Goal: Information Seeking & Learning: Learn about a topic

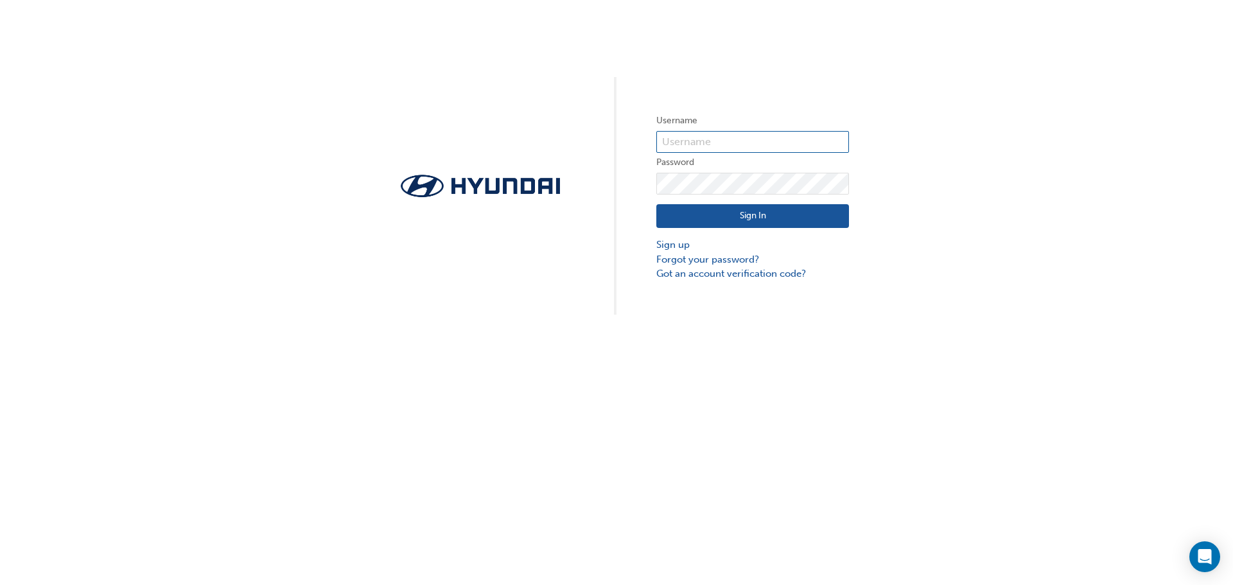
type input "32206"
click at [732, 215] on button "Sign In" at bounding box center [752, 216] width 193 height 24
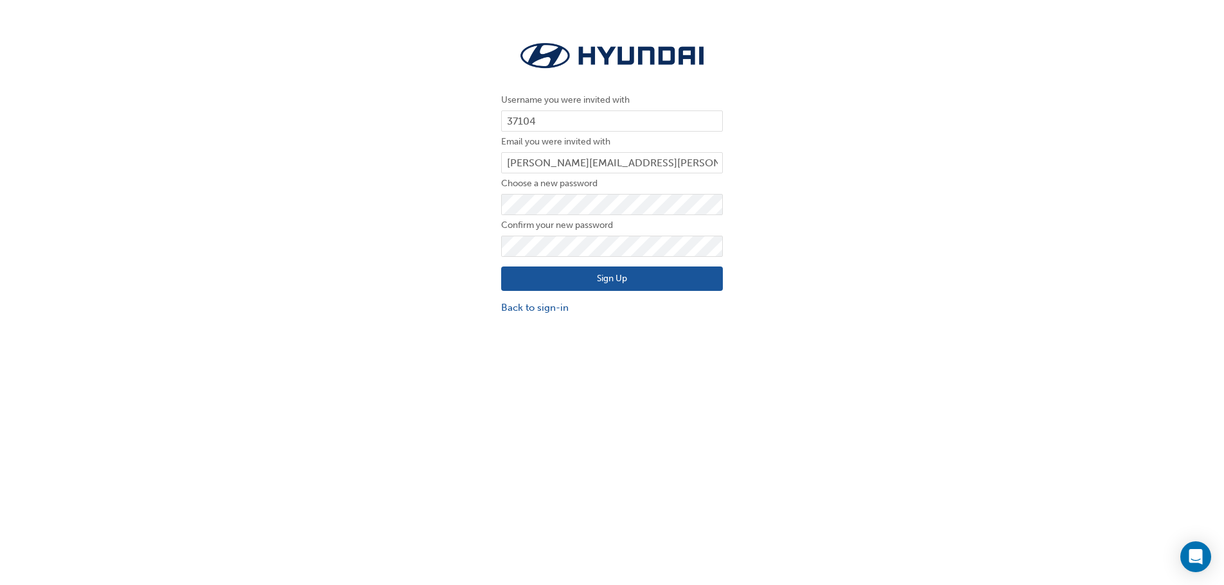
click at [523, 278] on button "Sign Up" at bounding box center [612, 279] width 222 height 24
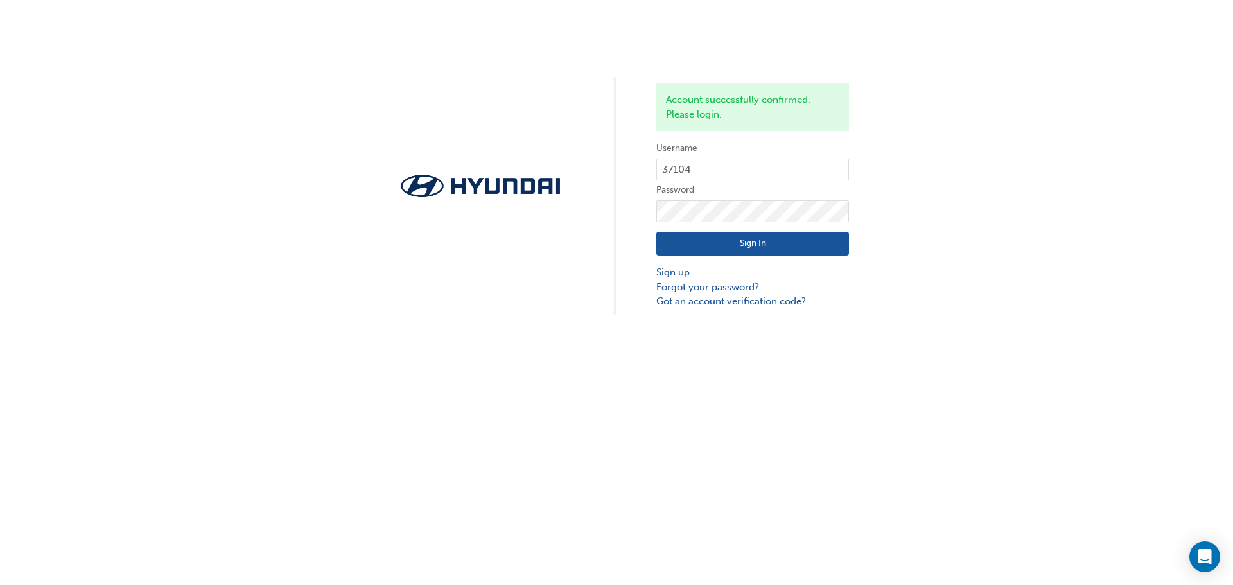
click at [746, 242] on button "Sign In" at bounding box center [752, 244] width 193 height 24
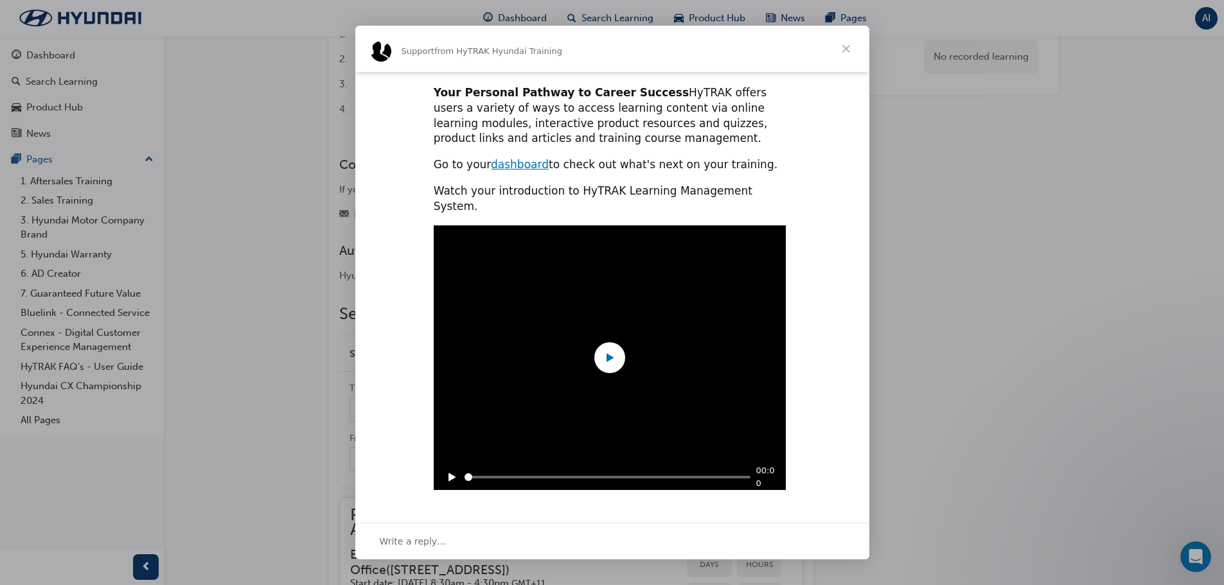
scroll to position [295, 0]
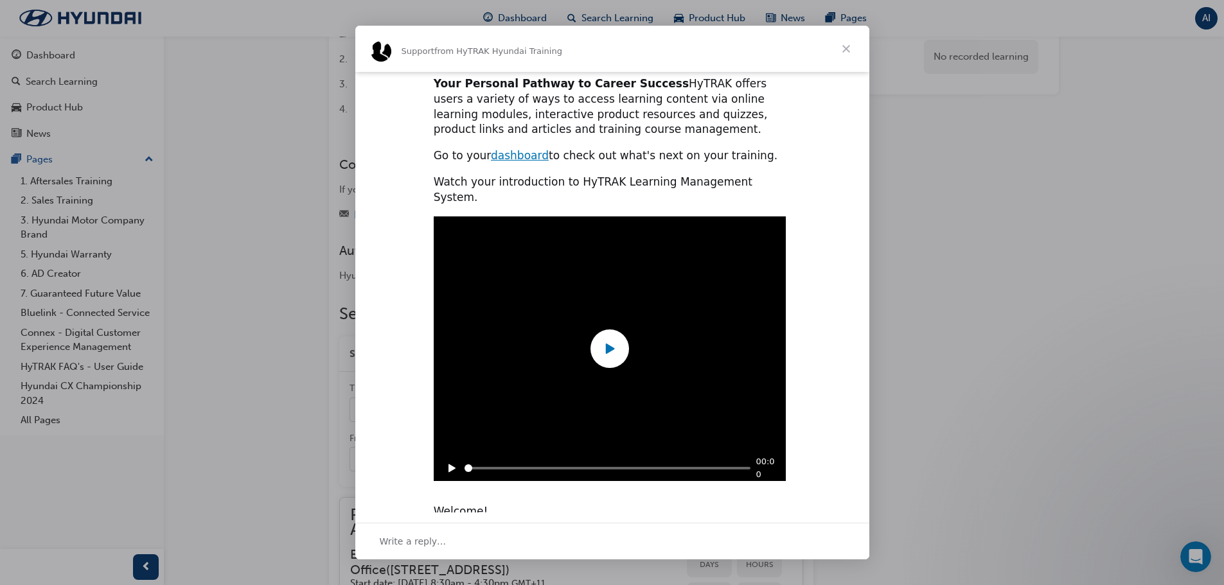
click at [620, 340] on span "Intercom messenger" at bounding box center [609, 348] width 39 height 39
type input "6011733"
click at [835, 53] on span "Close" at bounding box center [846, 49] width 46 height 46
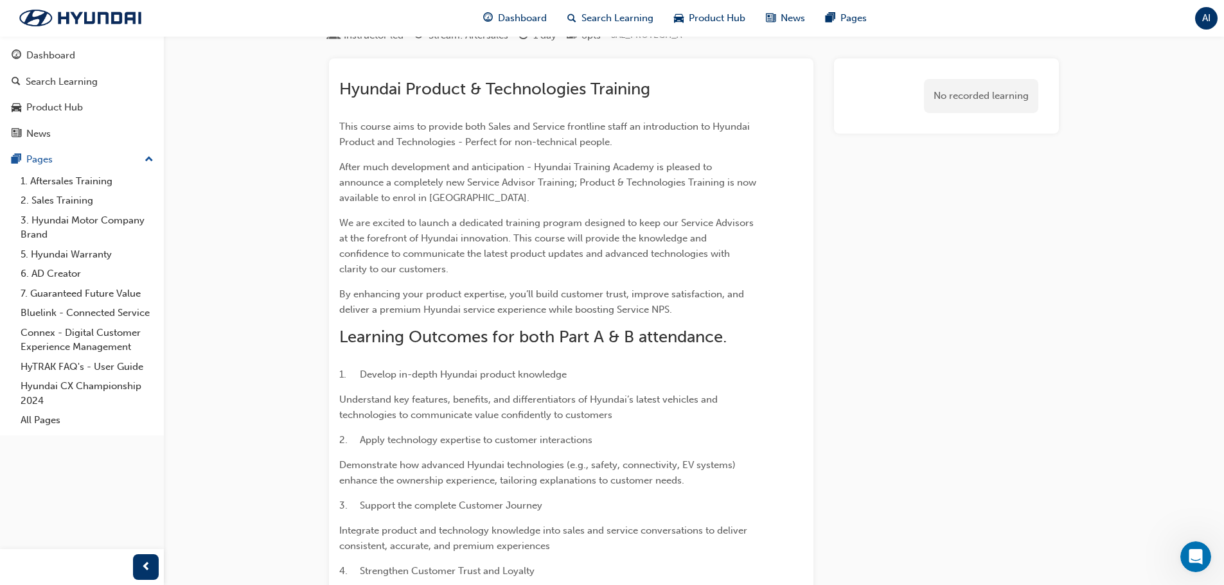
scroll to position [0, 0]
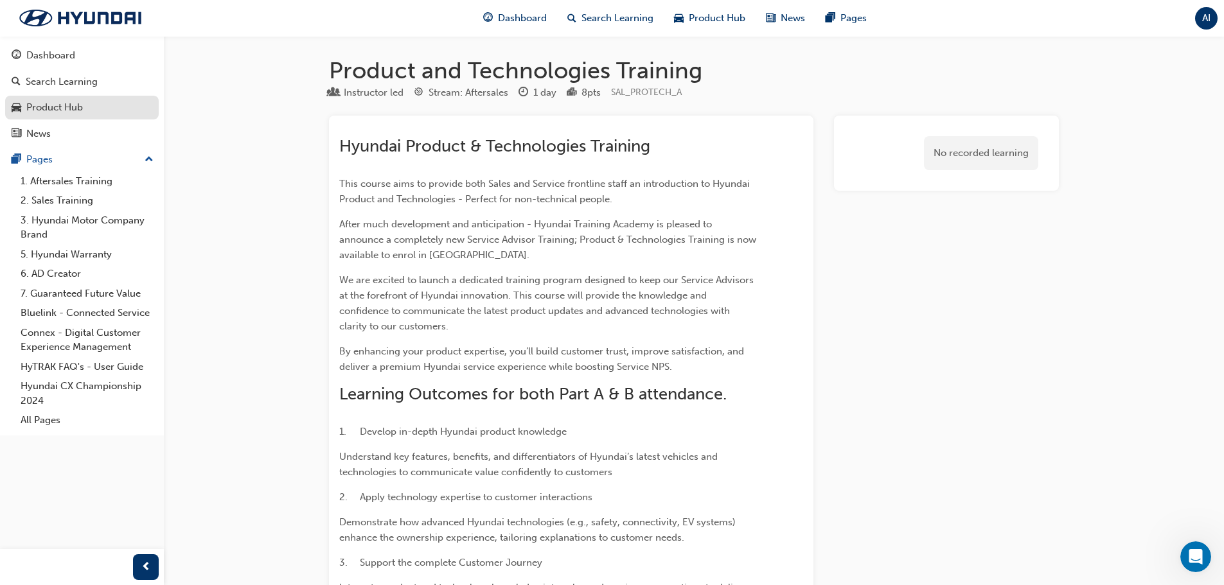
click at [103, 110] on div "Product Hub" at bounding box center [82, 108] width 141 height 16
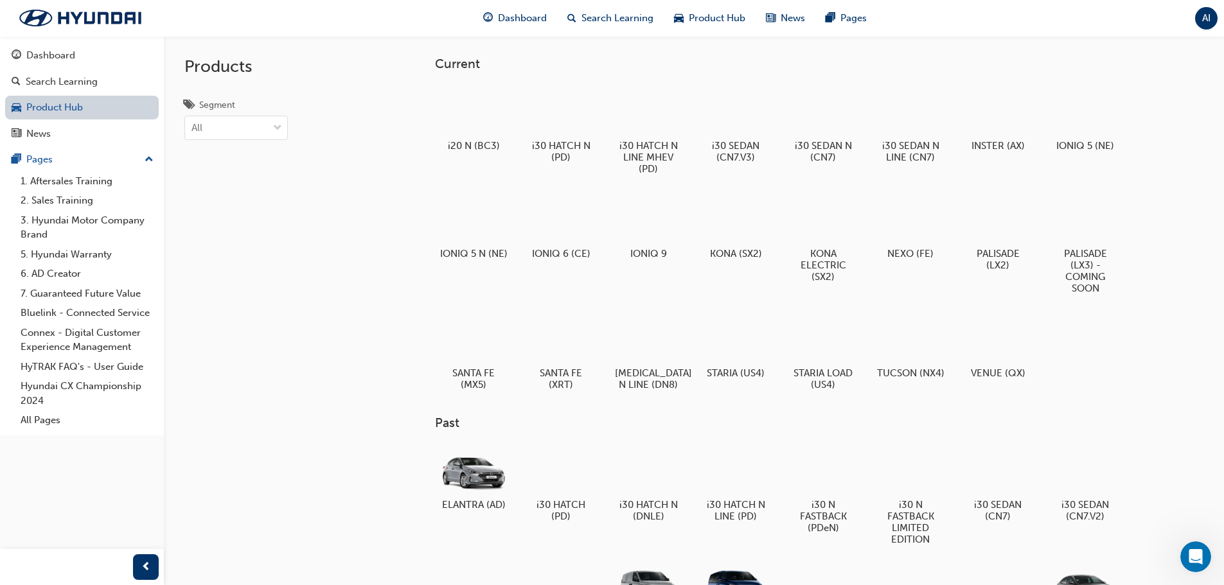
click at [71, 109] on link "Product Hub" at bounding box center [82, 108] width 154 height 24
click at [67, 86] on div "Search Learning" at bounding box center [62, 82] width 72 height 15
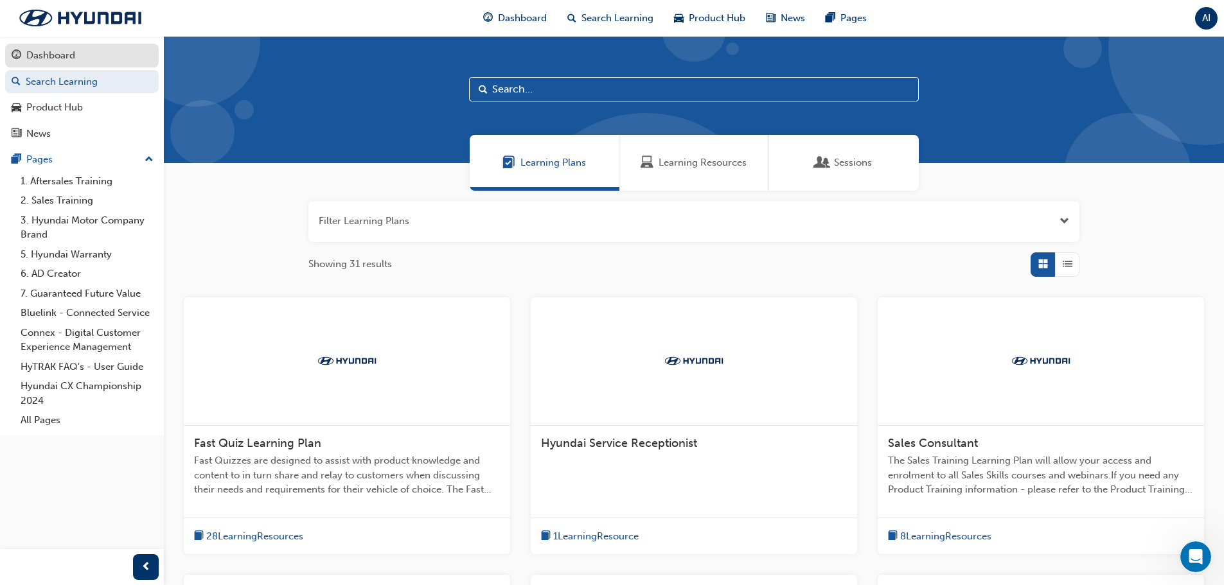
click at [66, 55] on div "Dashboard" at bounding box center [50, 55] width 49 height 15
